Goal: Complete application form

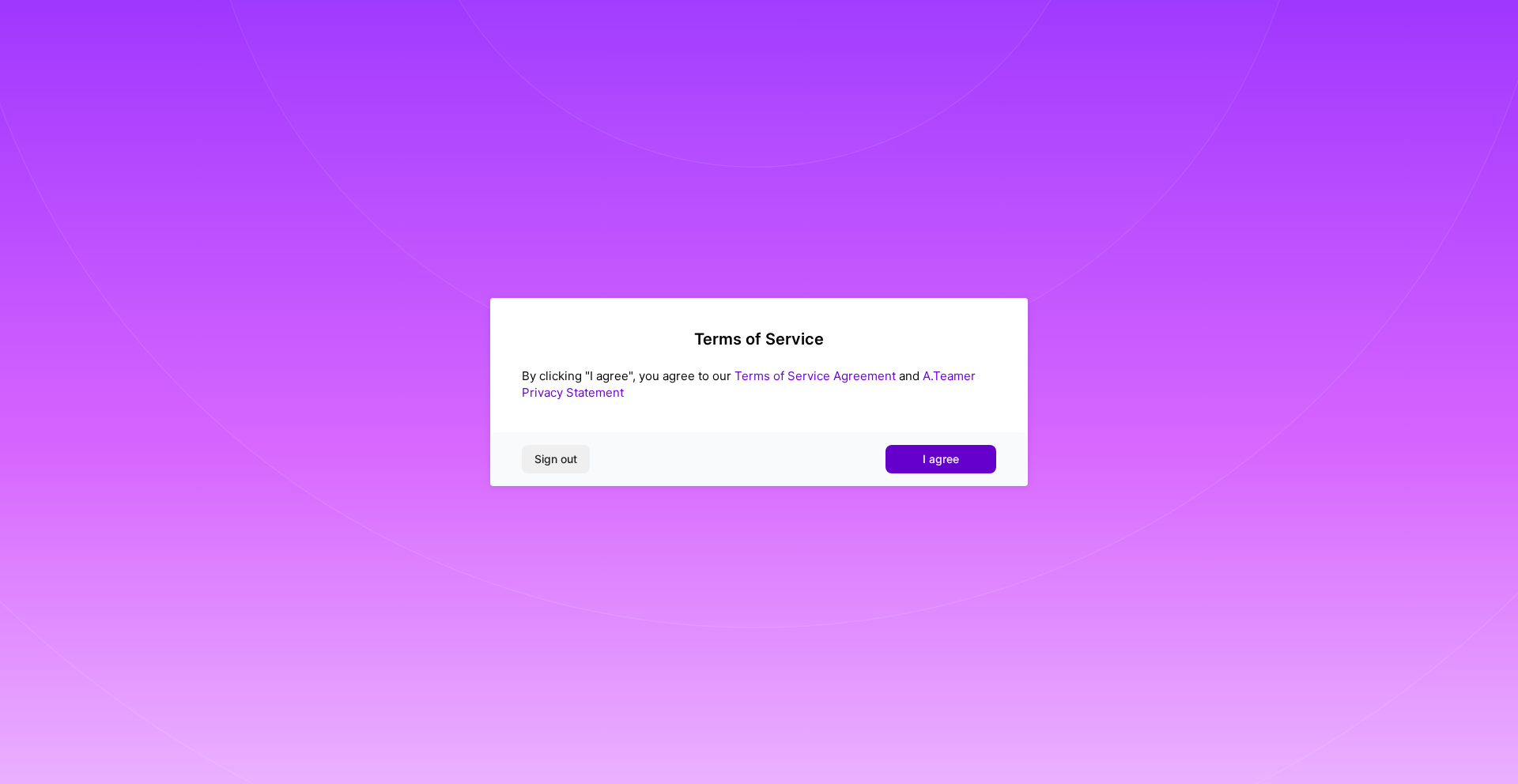
click at [917, 449] on button "I agree" at bounding box center [941, 459] width 111 height 28
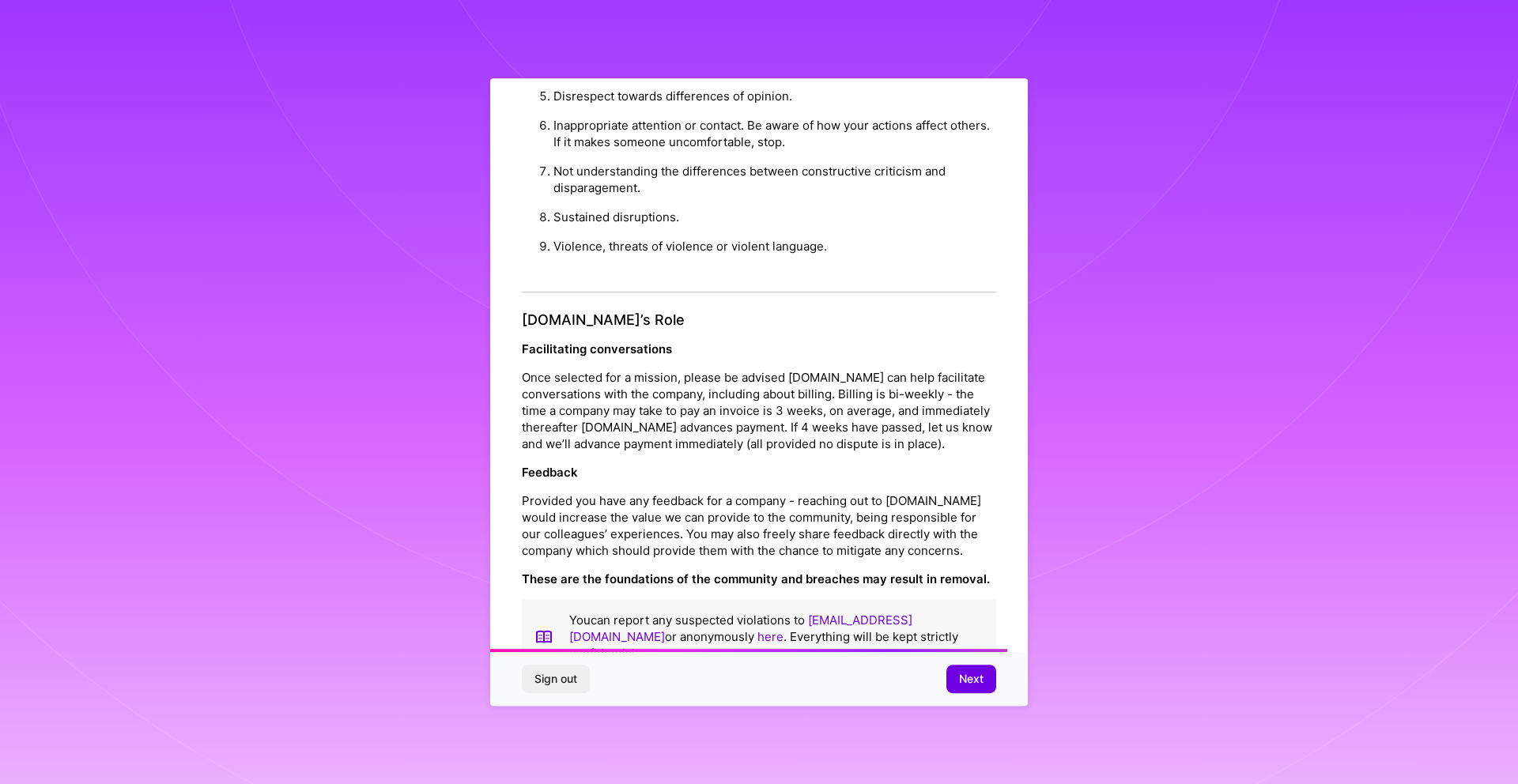
scroll to position [1533, 0]
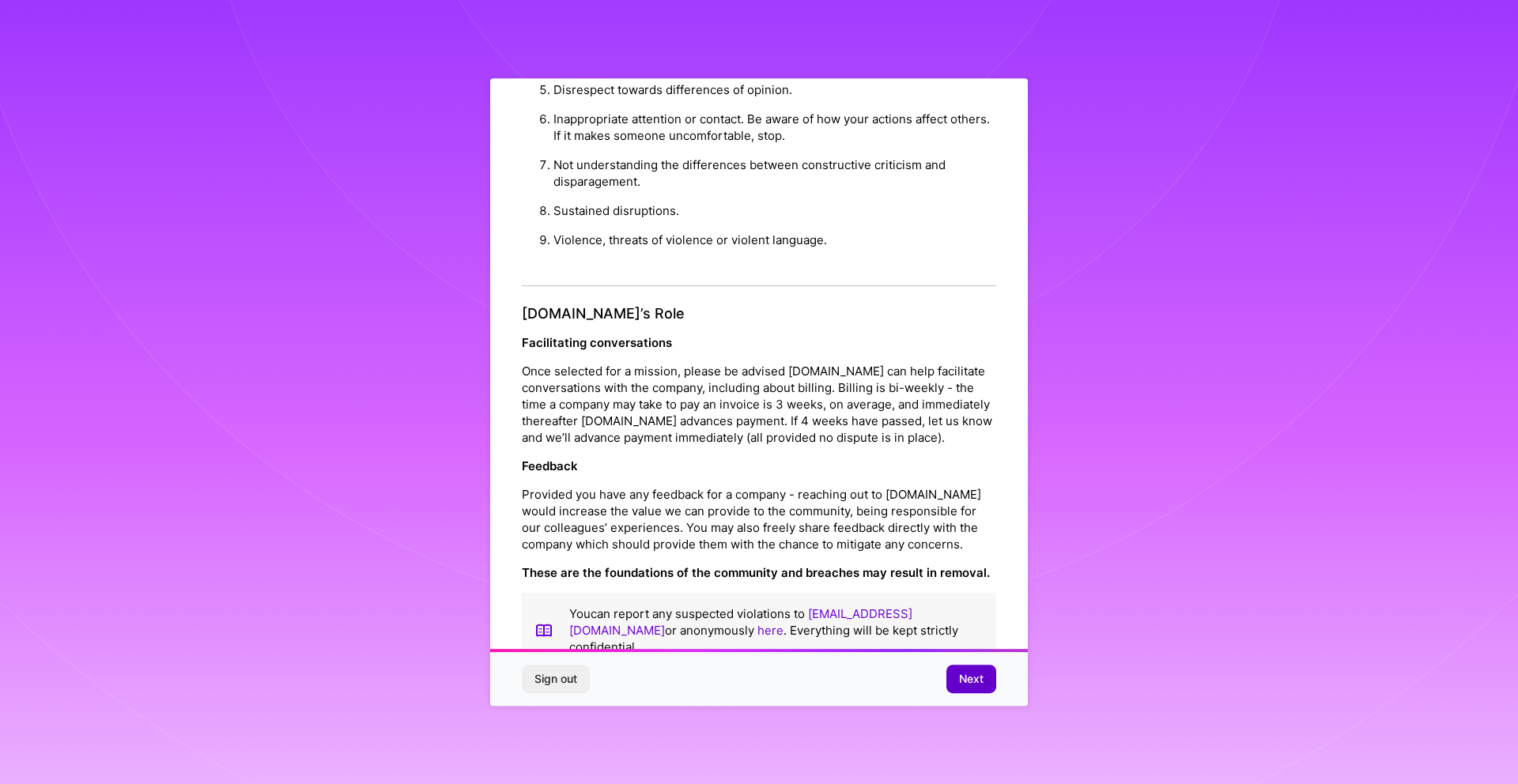
click at [985, 684] on button "Next" at bounding box center [971, 678] width 50 height 28
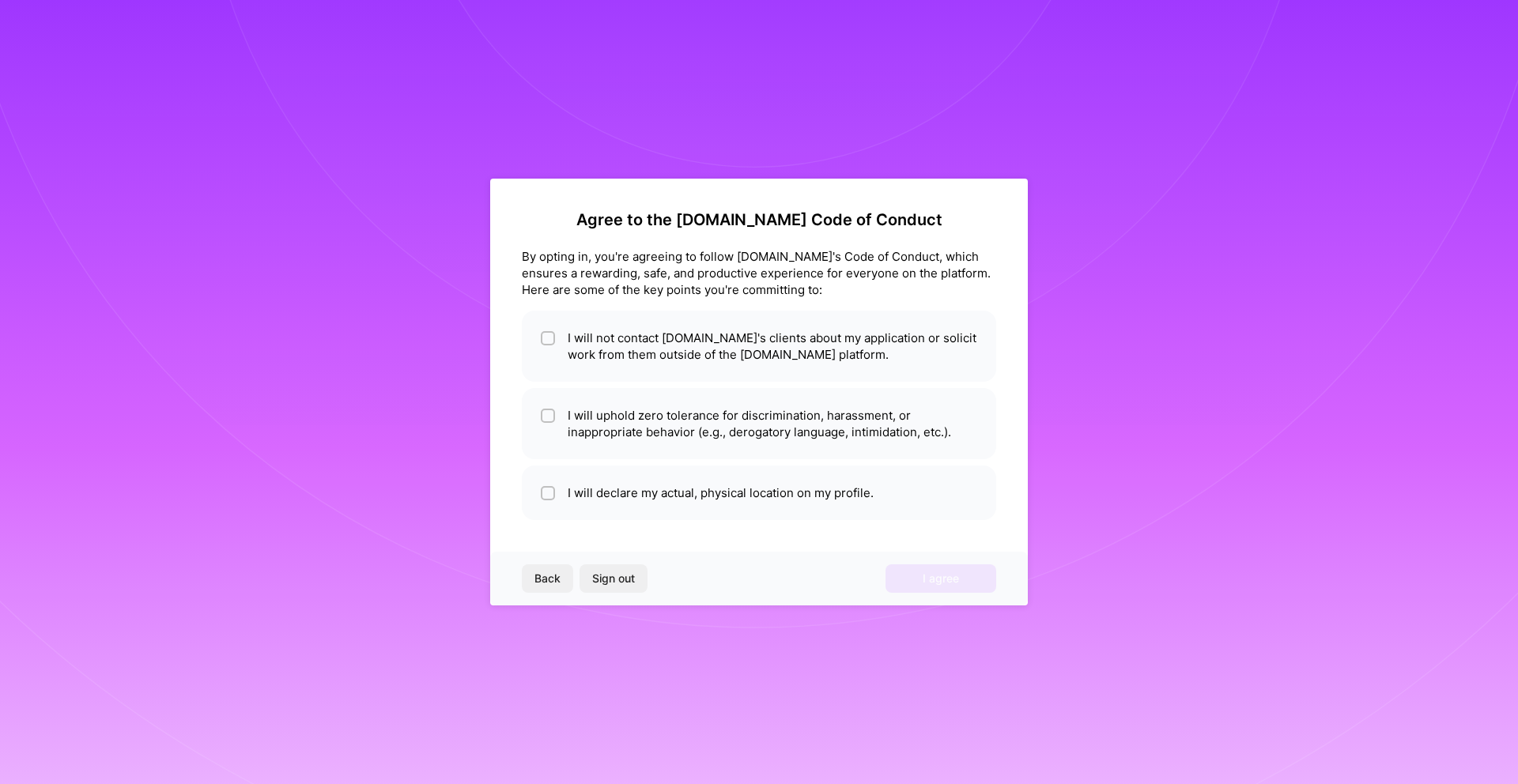
scroll to position [0, 0]
click at [585, 342] on li "I will not contact [DOMAIN_NAME]'s clients about my application or solicit work…" at bounding box center [759, 346] width 474 height 72
checkbox input "true"
click at [656, 421] on li "I will uphold zero tolerance for discrimination, harassment, or inappropriate b…" at bounding box center [759, 424] width 474 height 72
checkbox input "true"
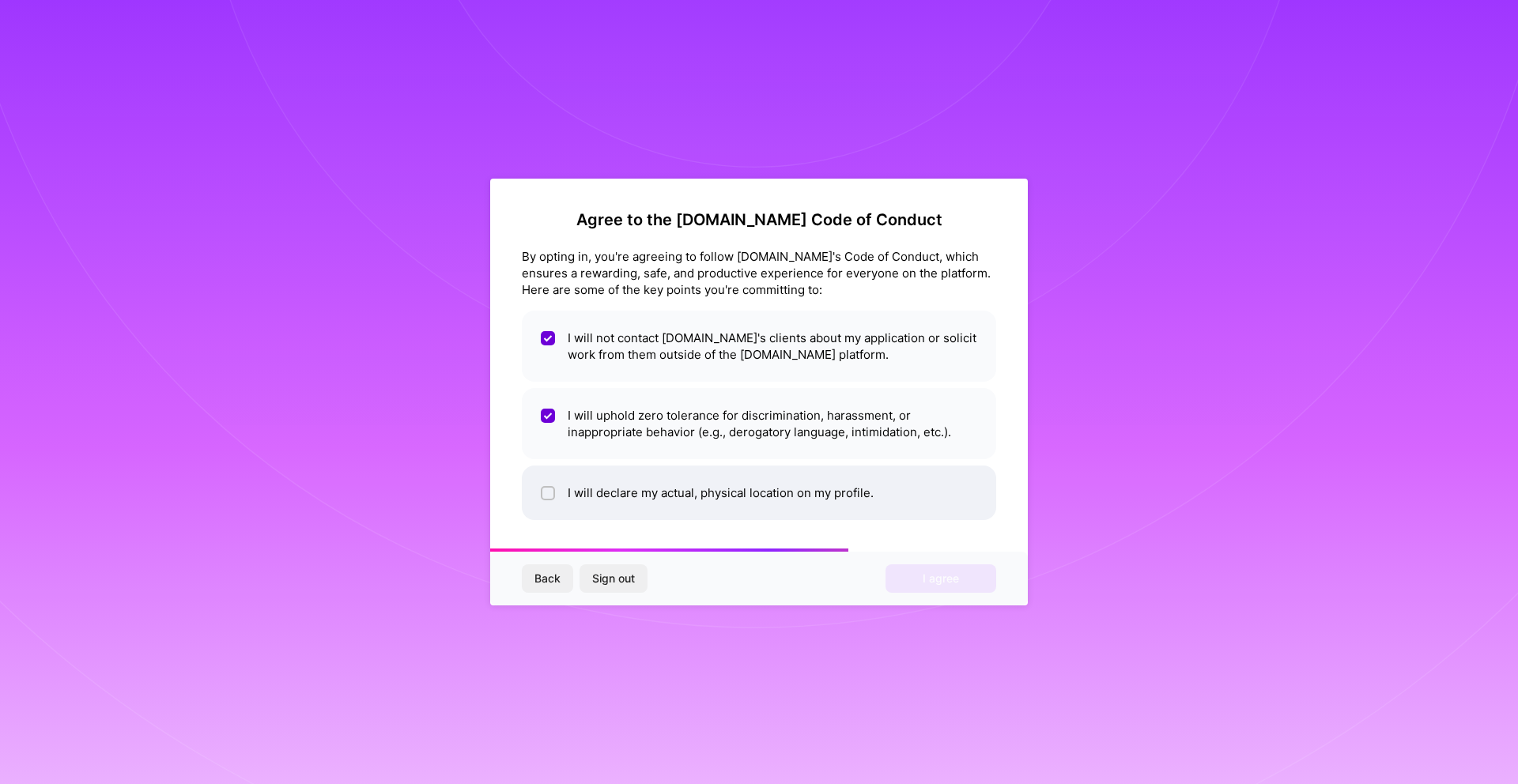
drag, startPoint x: 725, startPoint y: 483, endPoint x: 716, endPoint y: 478, distance: 10.3
click at [725, 483] on li "I will declare my actual, physical location on my profile." at bounding box center [759, 493] width 474 height 54
checkbox input "true"
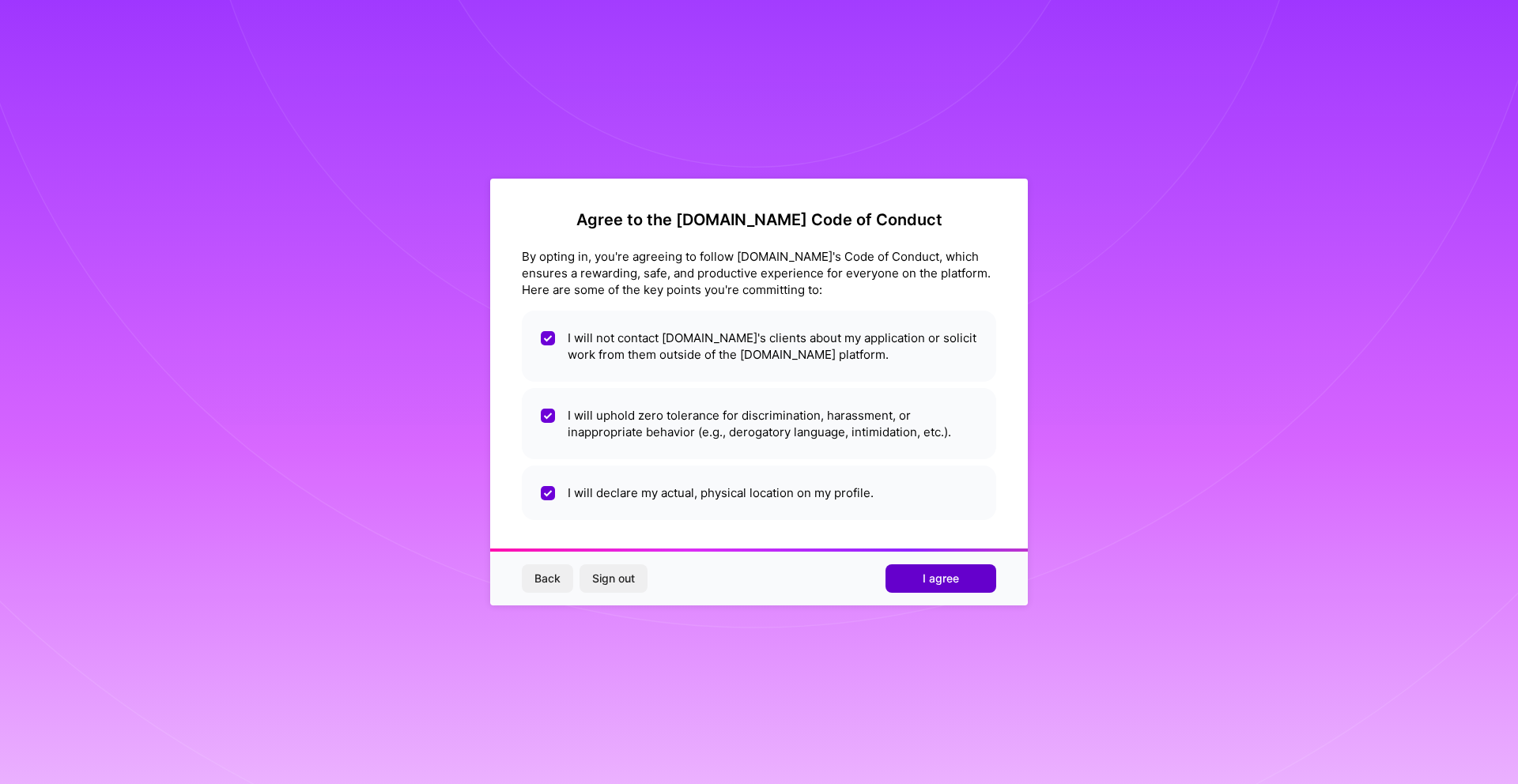
click at [933, 587] on button "I agree" at bounding box center [941, 578] width 111 height 28
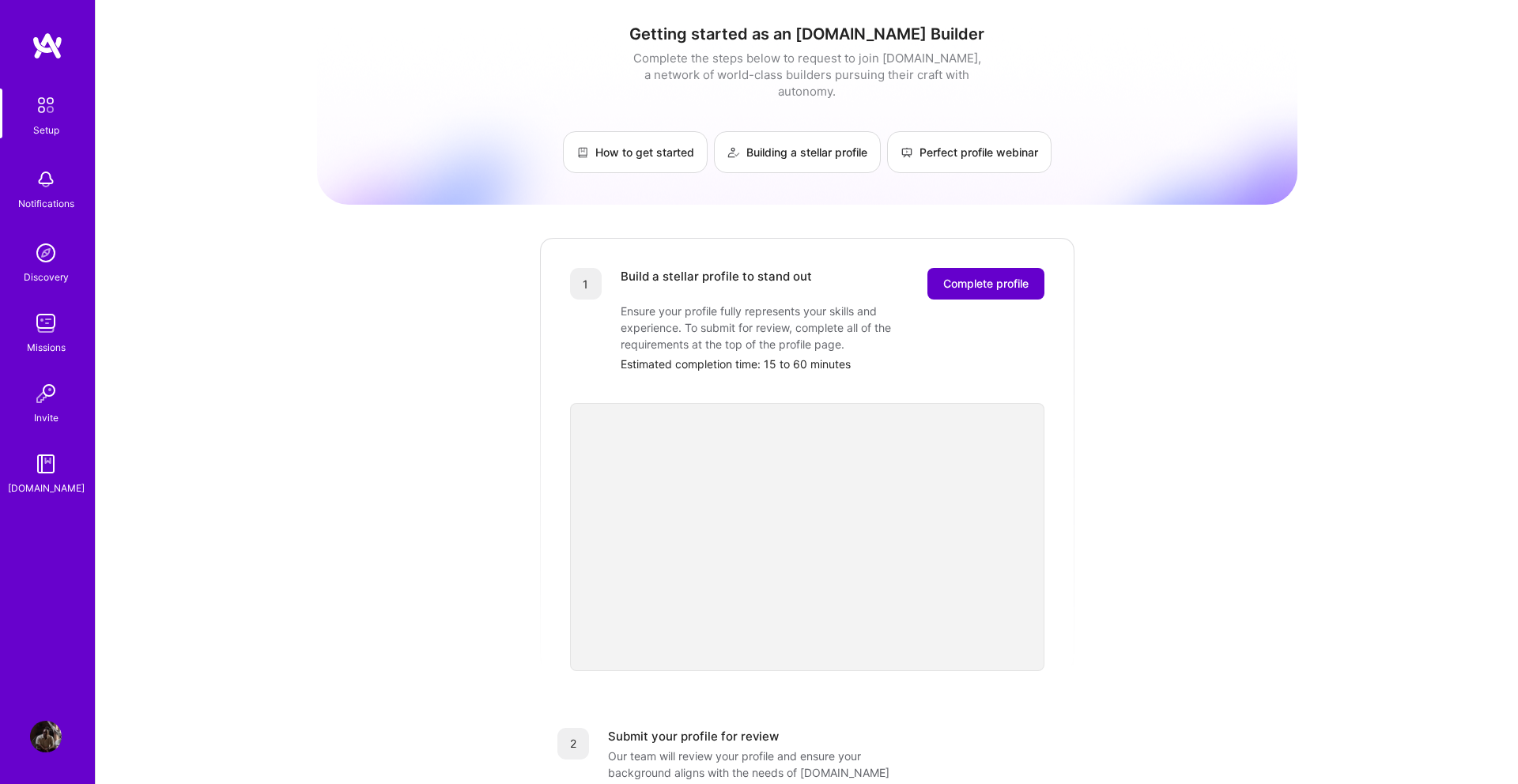
click at [965, 276] on span "Complete profile" at bounding box center [986, 283] width 85 height 16
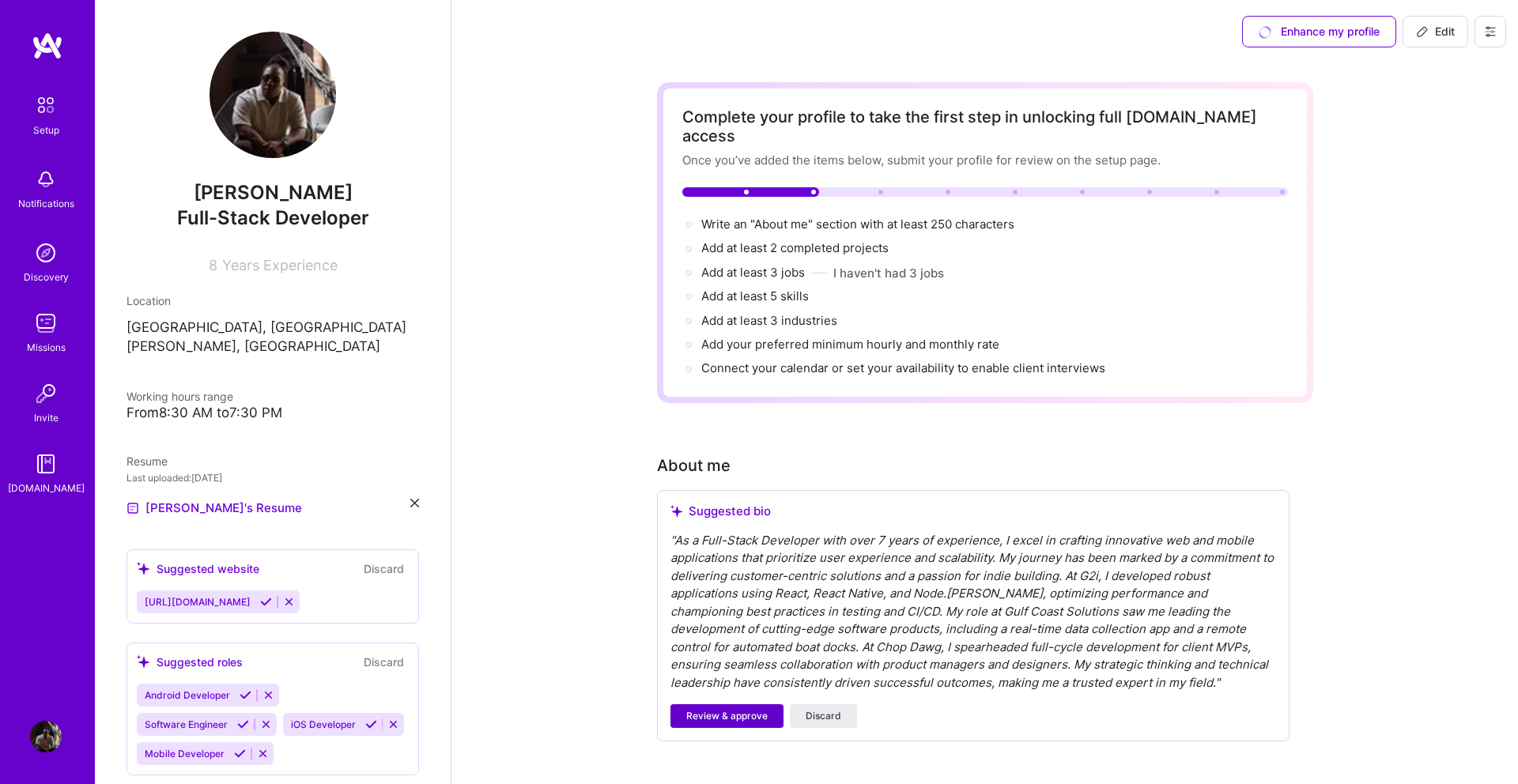
click at [730, 709] on span "Review & approve" at bounding box center [727, 716] width 82 height 14
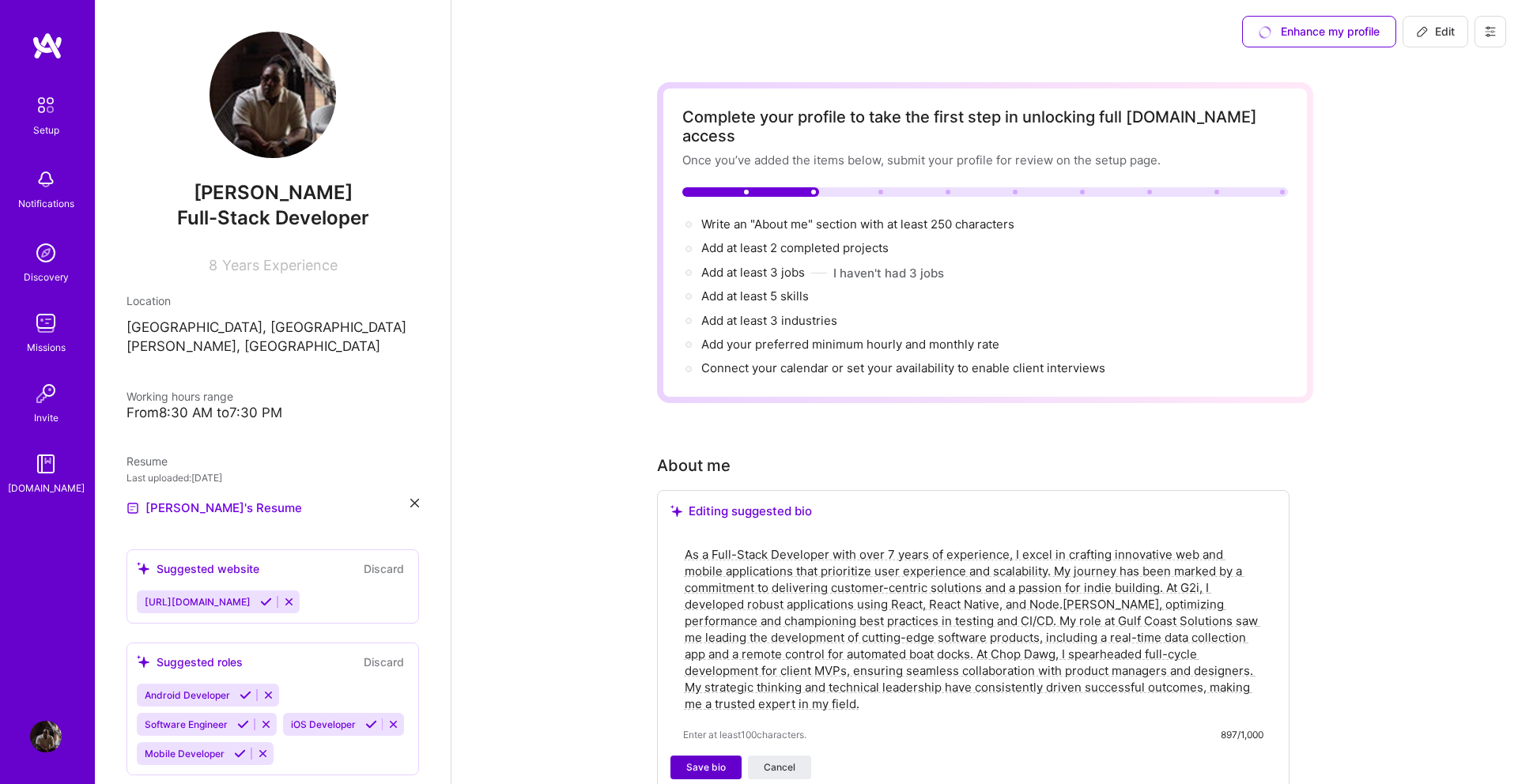
click at [703, 760] on span "Save bio" at bounding box center [706, 767] width 39 height 14
